Goal: Task Accomplishment & Management: Use online tool/utility

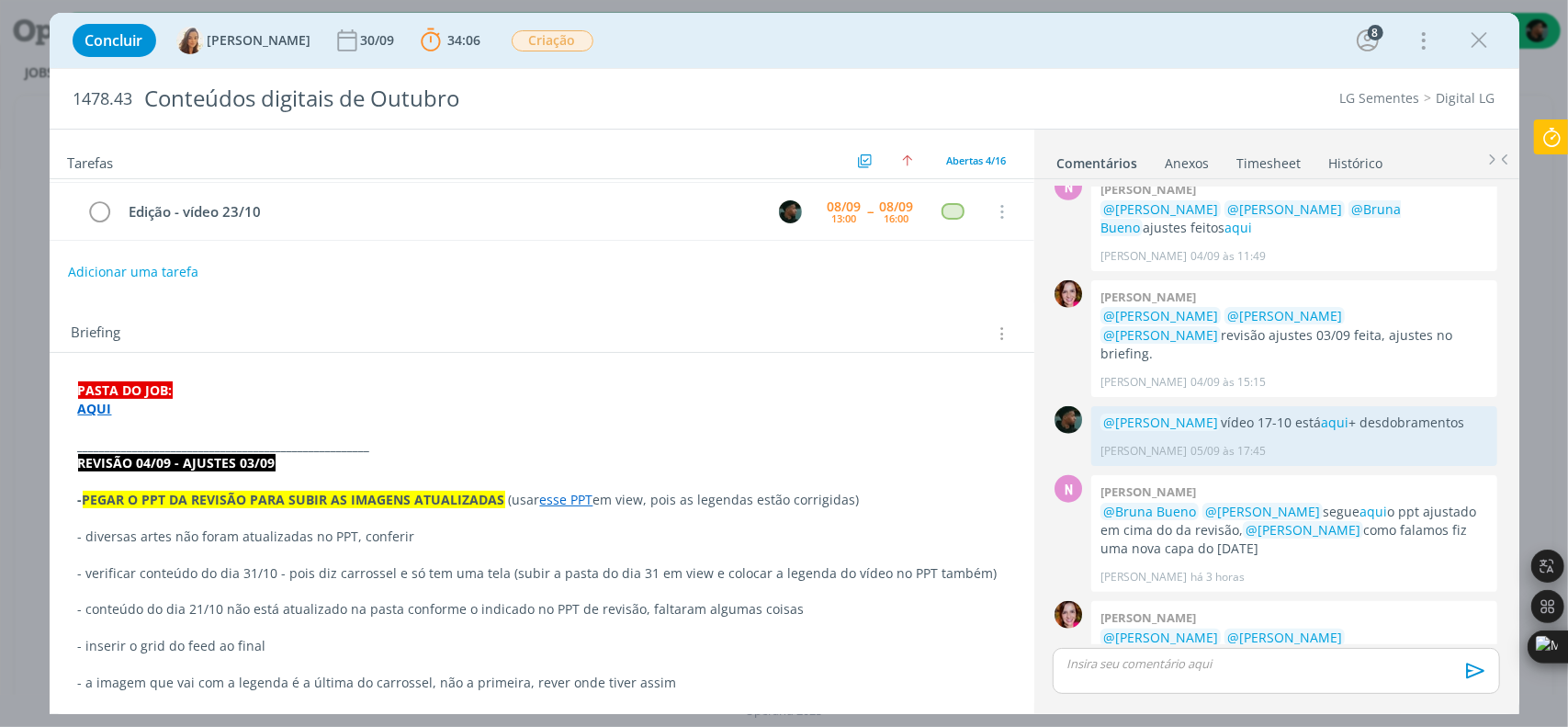
scroll to position [184, 0]
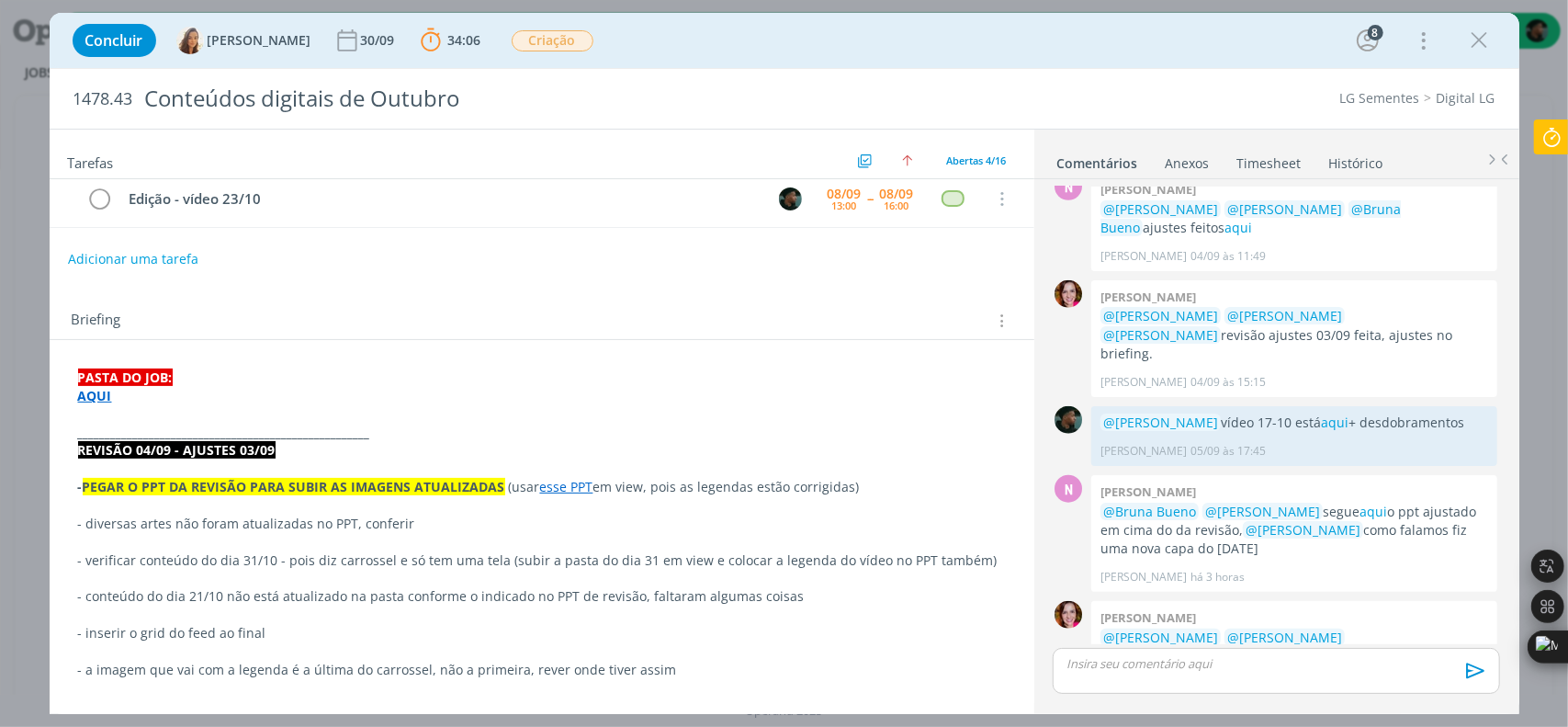
click at [124, 557] on p "- verificar conteúdo do dia 31/10 - pois diz carrossel e só tem uma tela (subir…" at bounding box center [542, 559] width 928 height 18
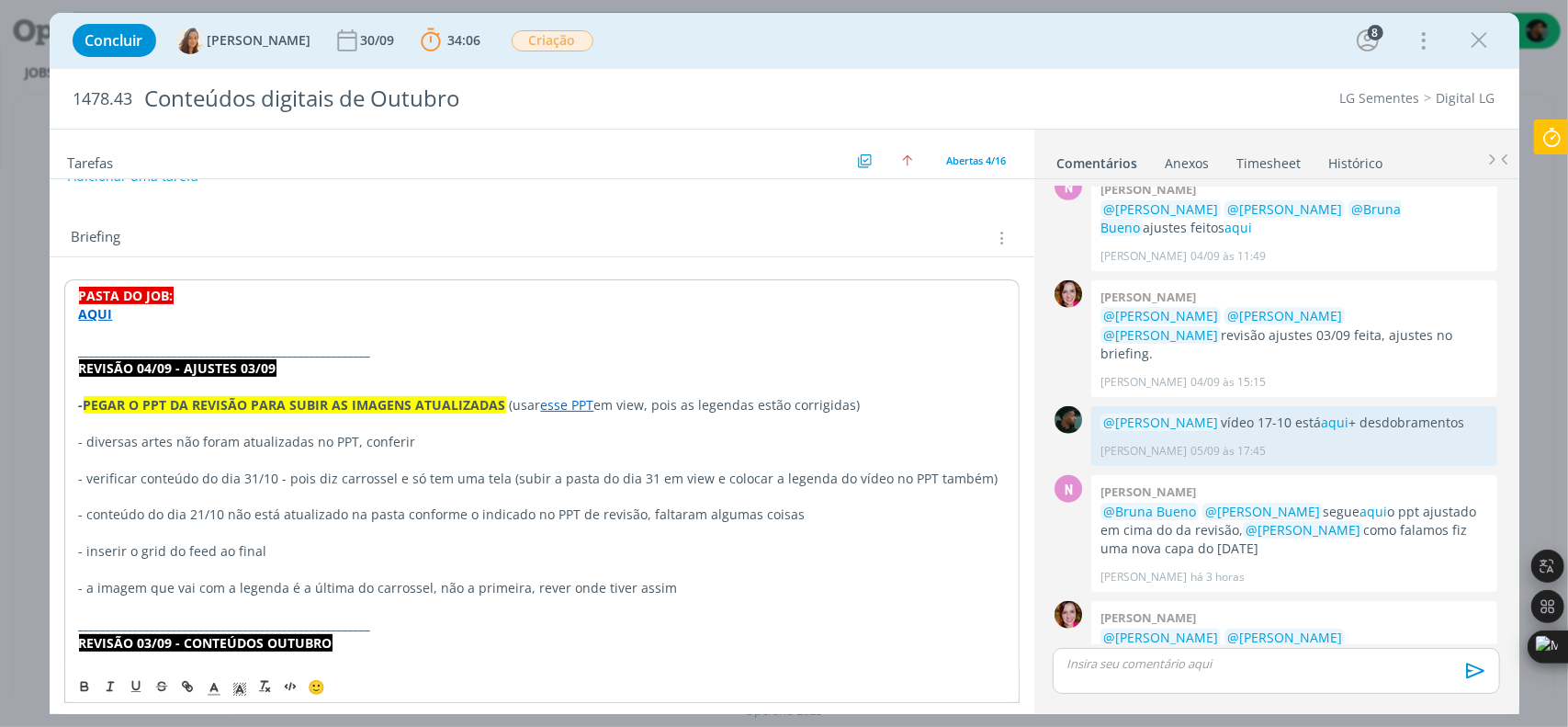
scroll to position [276, 0]
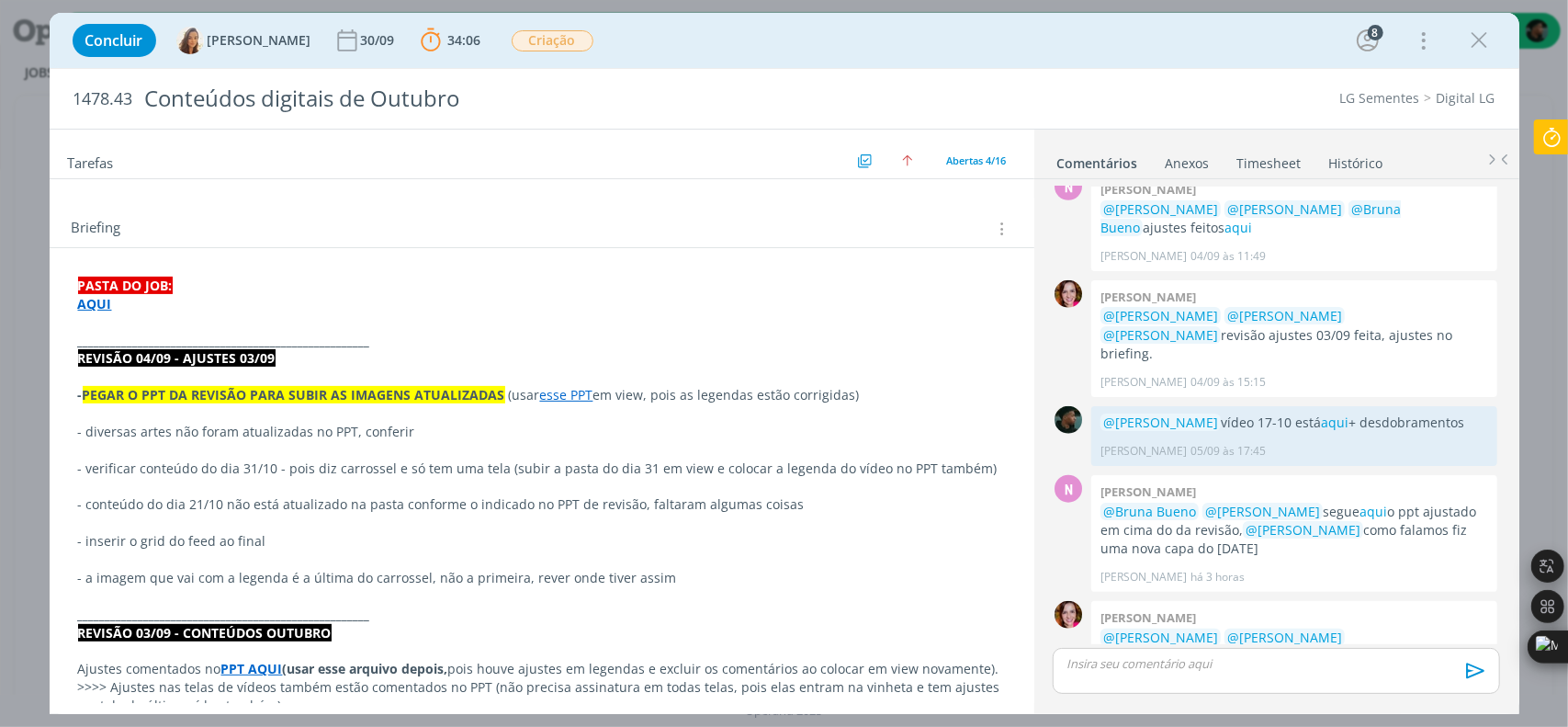
click at [166, 495] on p "- conteúdo do dia 21/10 não está atualizado na pasta conforme o indicado no PPT…" at bounding box center [542, 504] width 928 height 18
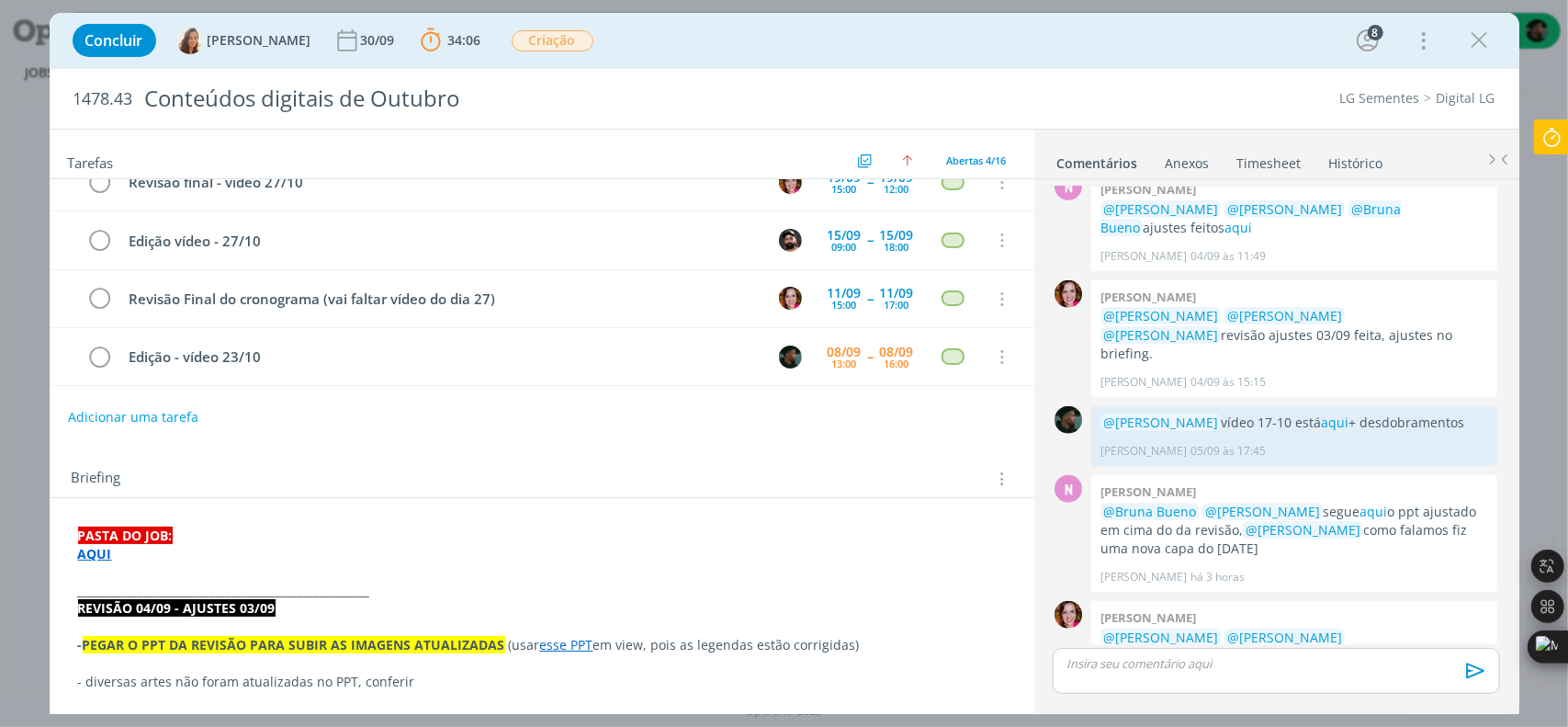
scroll to position [0, 0]
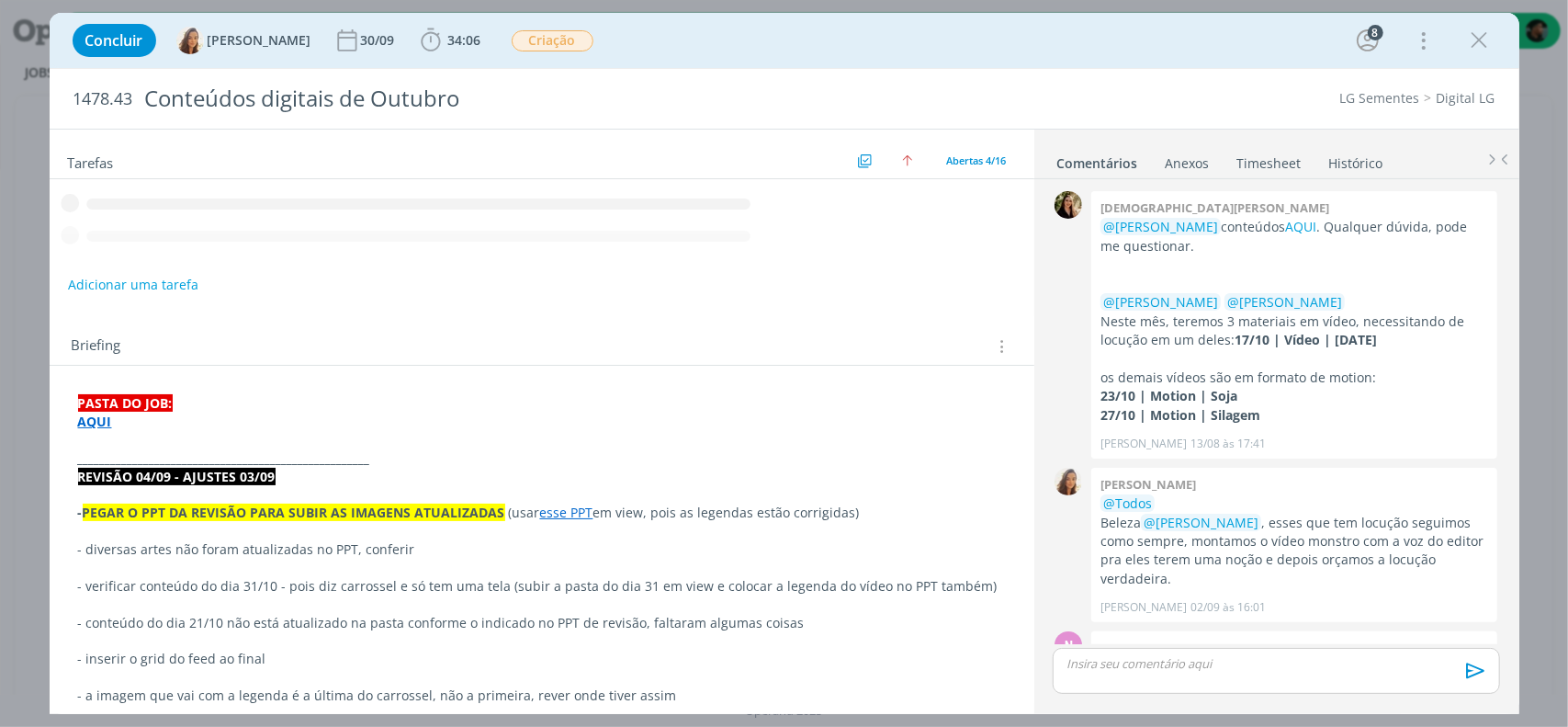
scroll to position [1061, 0]
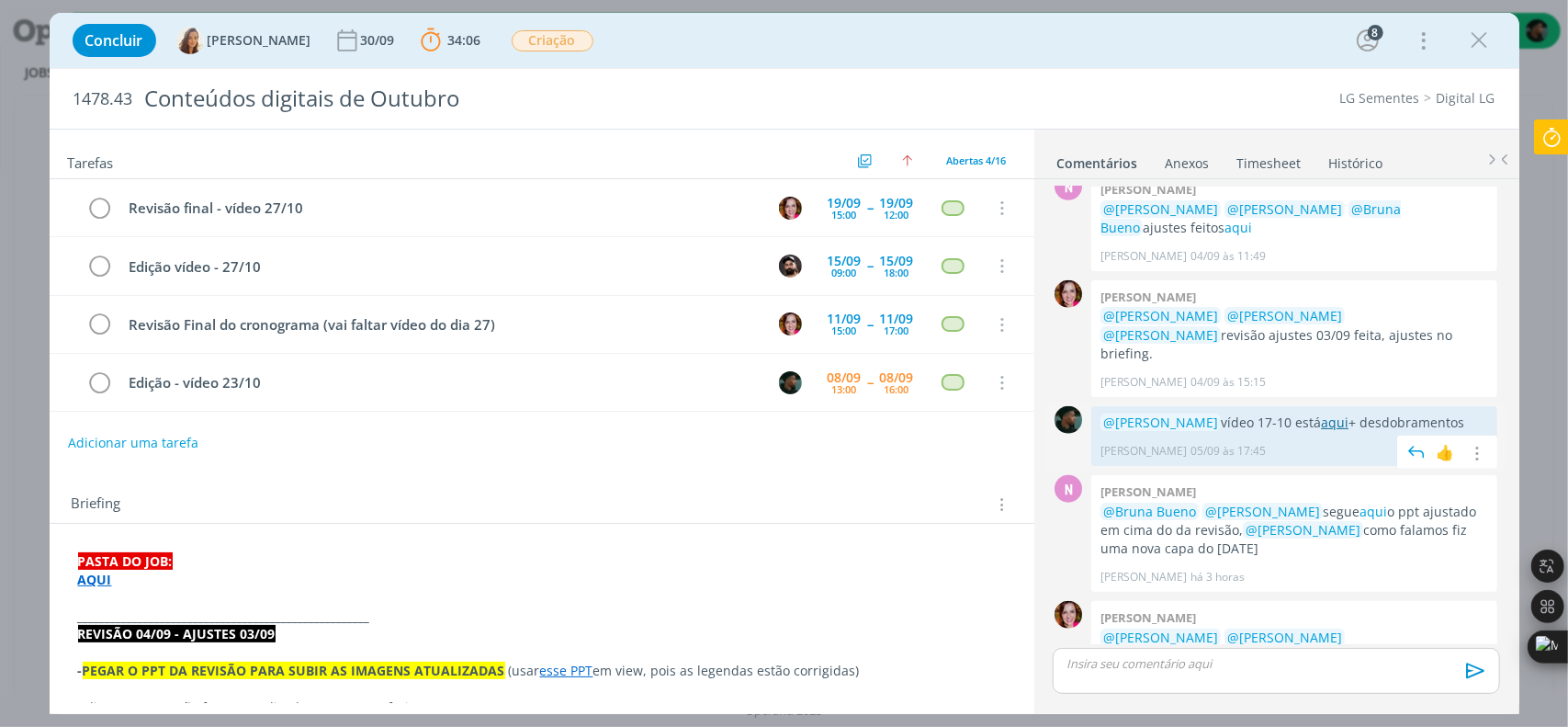
click at [1321, 414] on link "aqui" at bounding box center [1334, 422] width 28 height 17
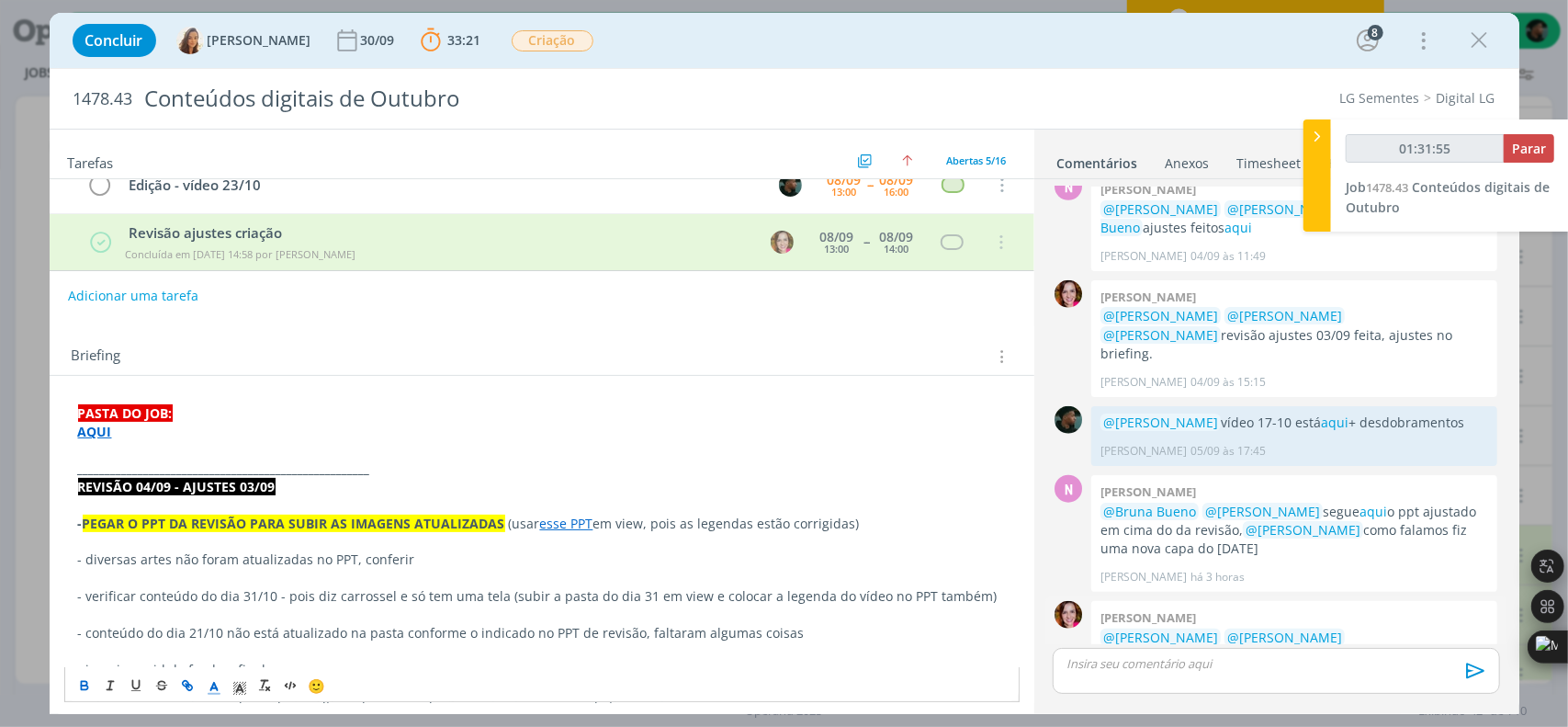
scroll to position [969, 0]
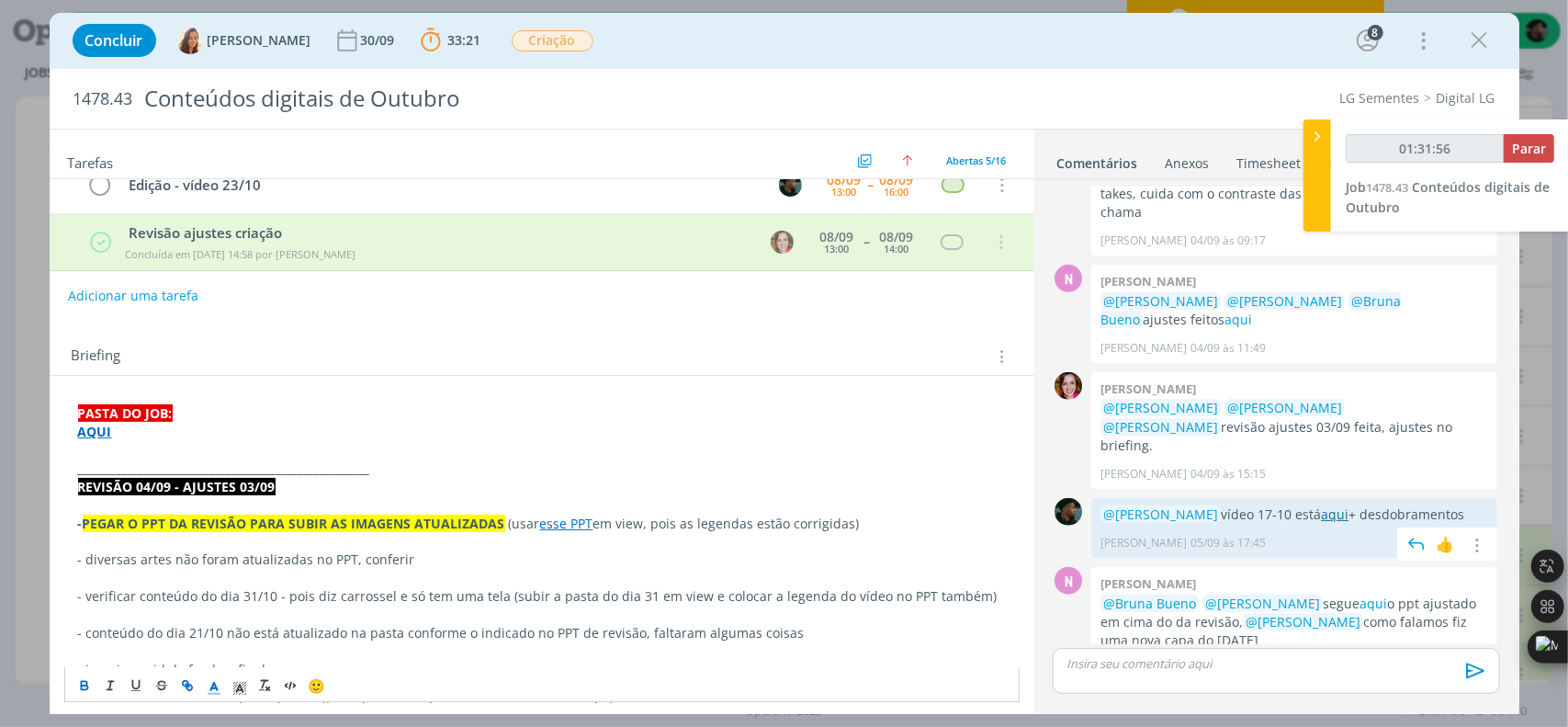
click at [1322, 505] on link "aqui" at bounding box center [1334, 513] width 28 height 17
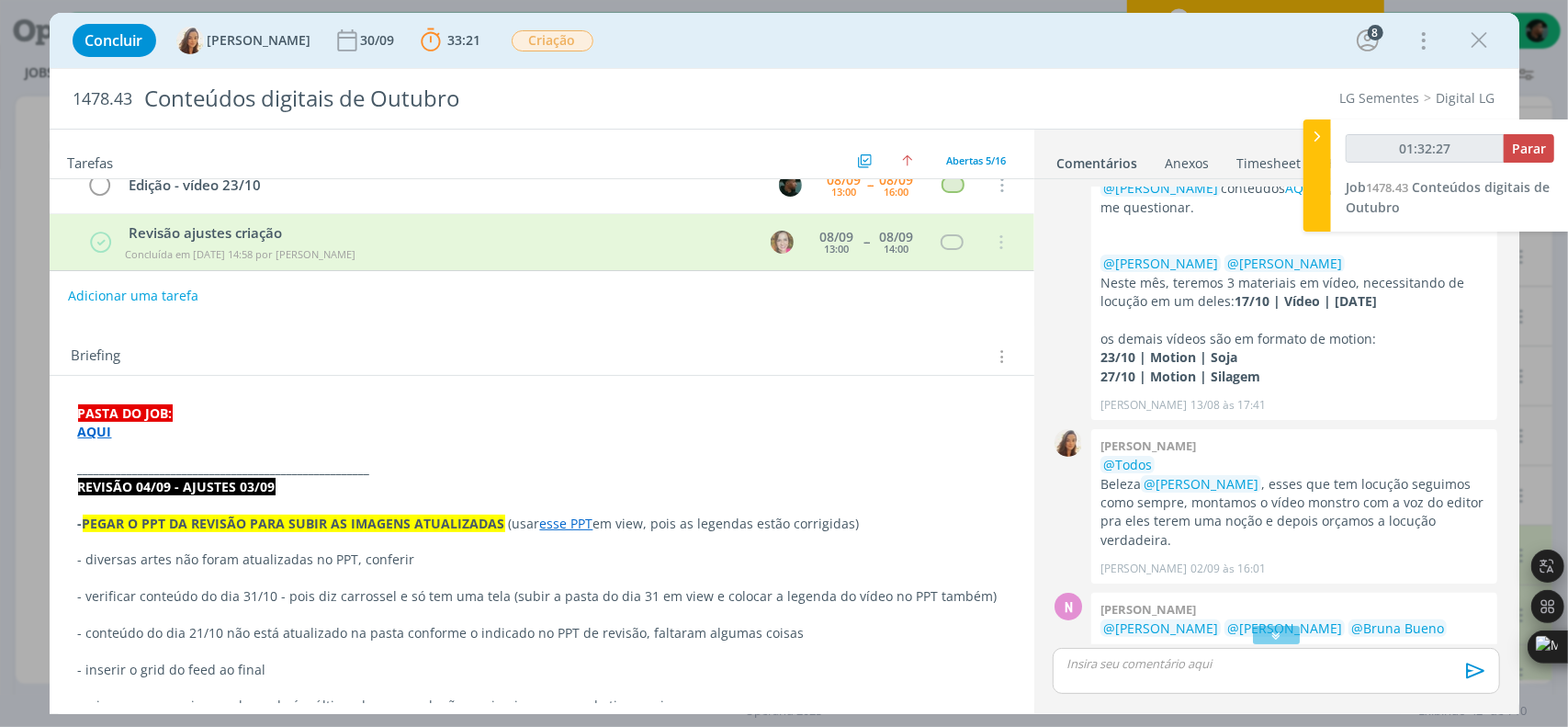
scroll to position [0, 0]
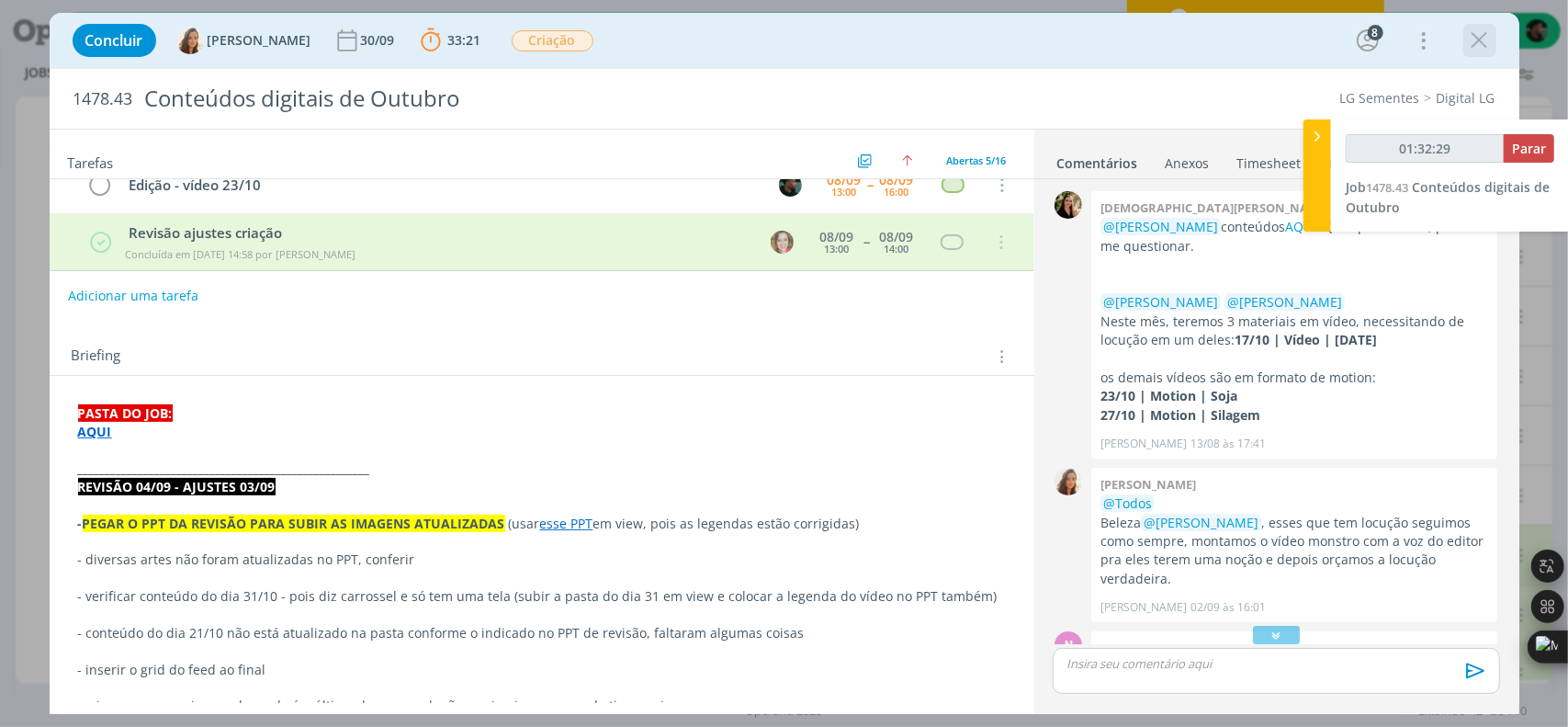
click at [1483, 34] on icon "dialog" at bounding box center [1480, 40] width 28 height 28
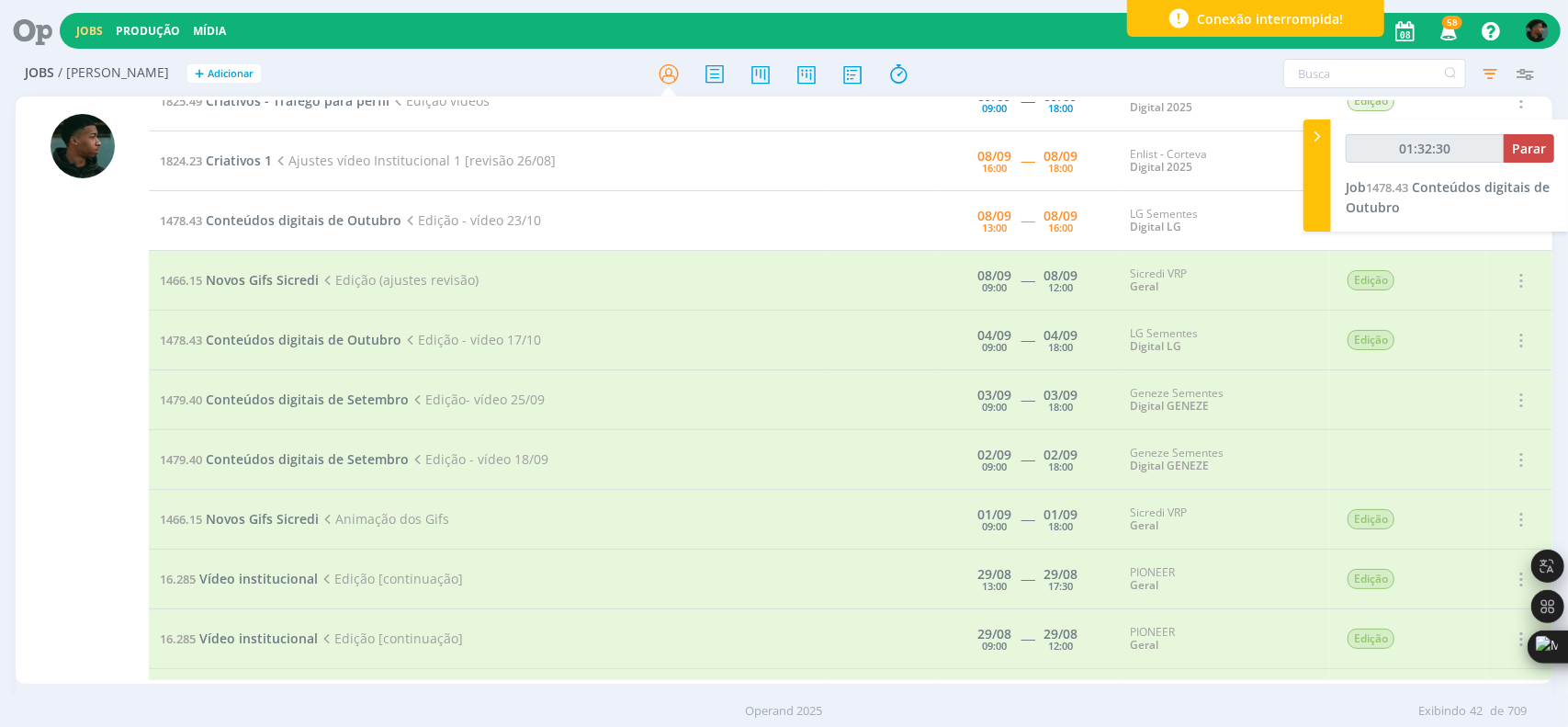
scroll to position [1164, 0]
click at [276, 390] on span "Conteúdos digitais de Setembro" at bounding box center [307, 398] width 203 height 17
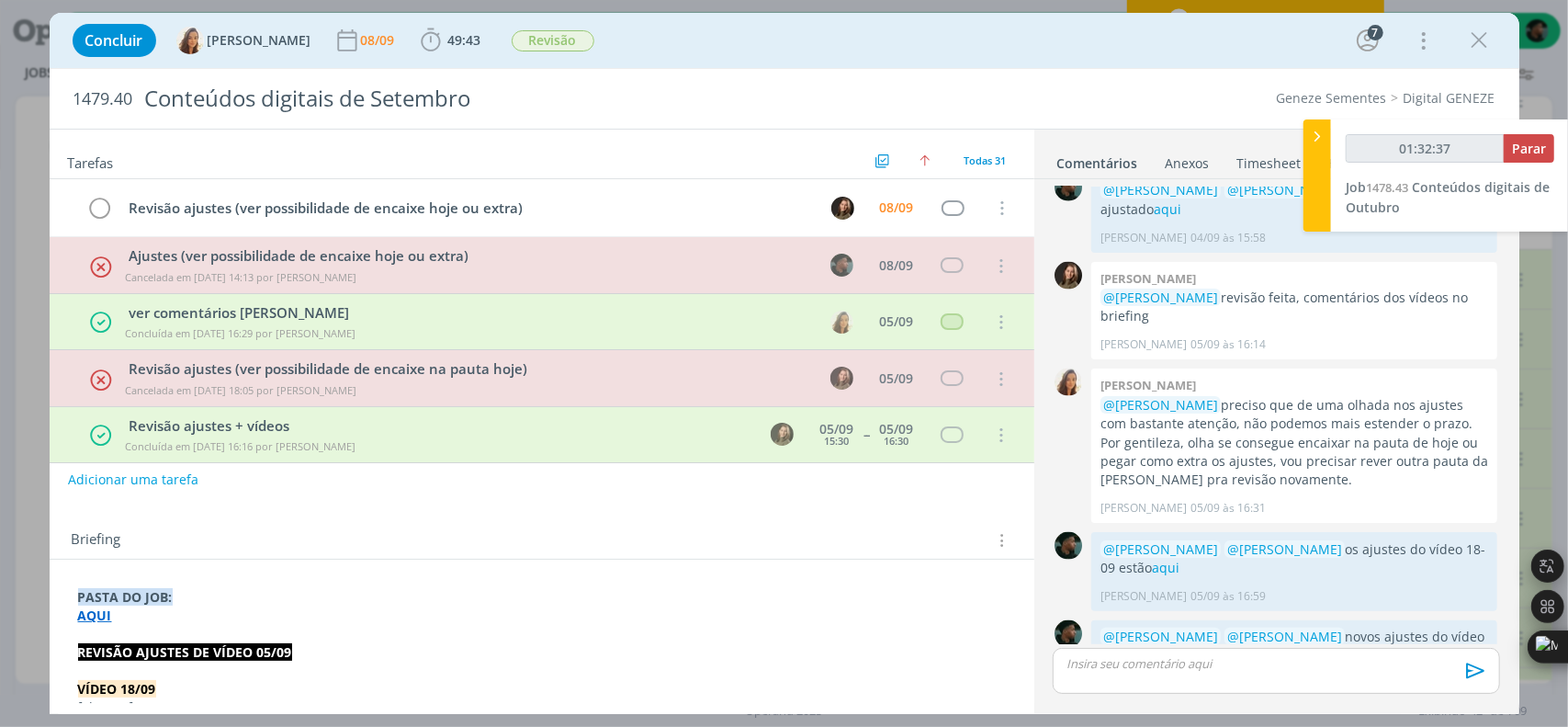
scroll to position [468, 0]
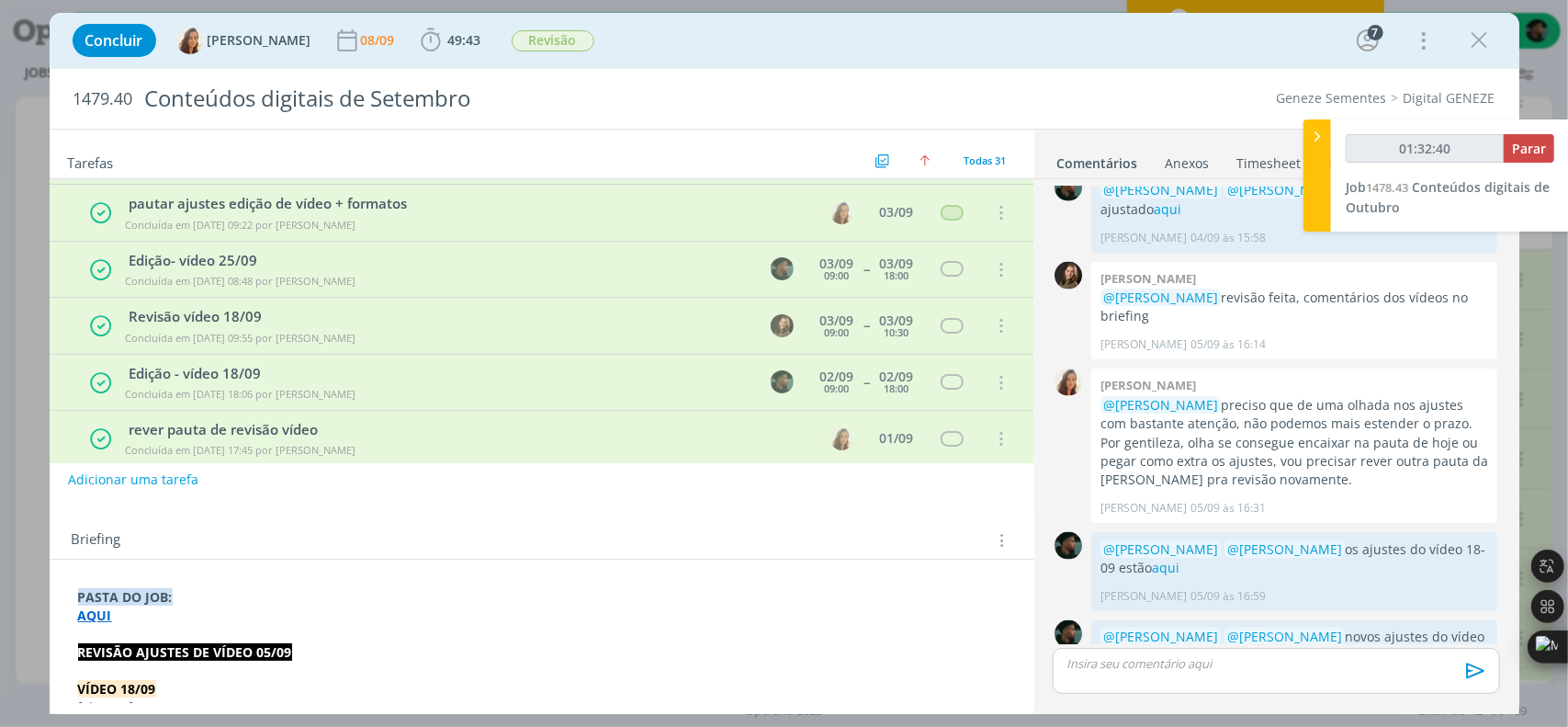
click at [1134, 647] on link "aqui" at bounding box center [1148, 655] width 28 height 17
type input "02:00:06"
